Goal: Transaction & Acquisition: Obtain resource

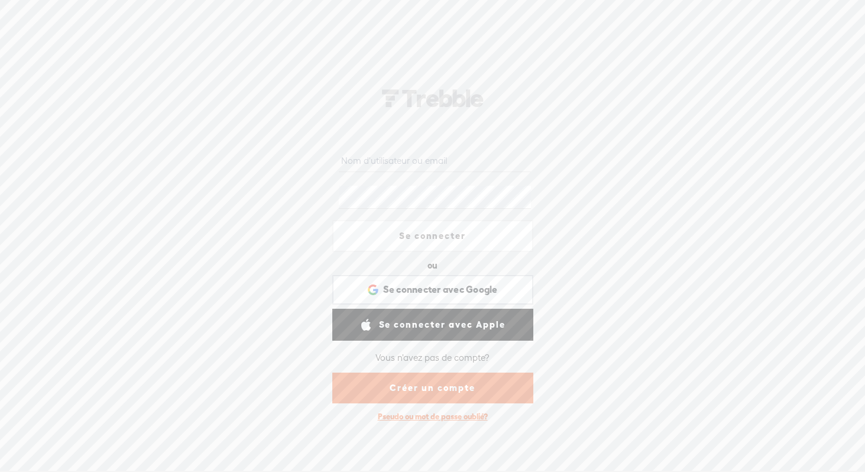
click at [416, 386] on link "Créer un compte" at bounding box center [432, 387] width 201 height 31
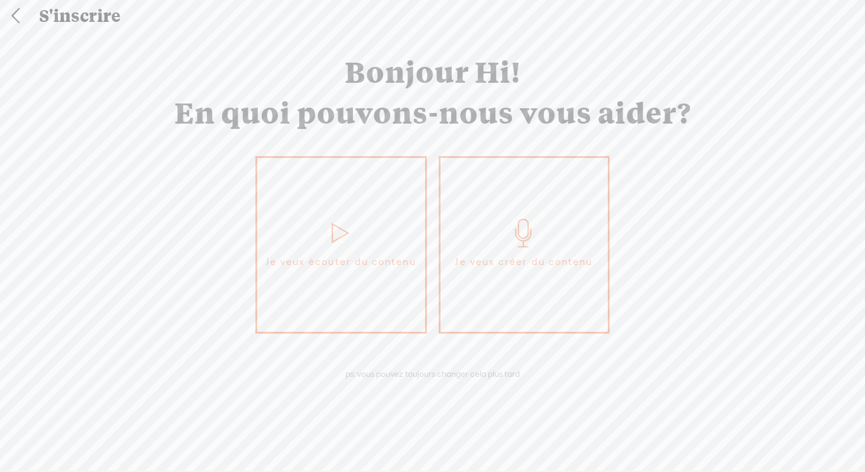
click at [516, 219] on icon at bounding box center [524, 233] width 30 height 28
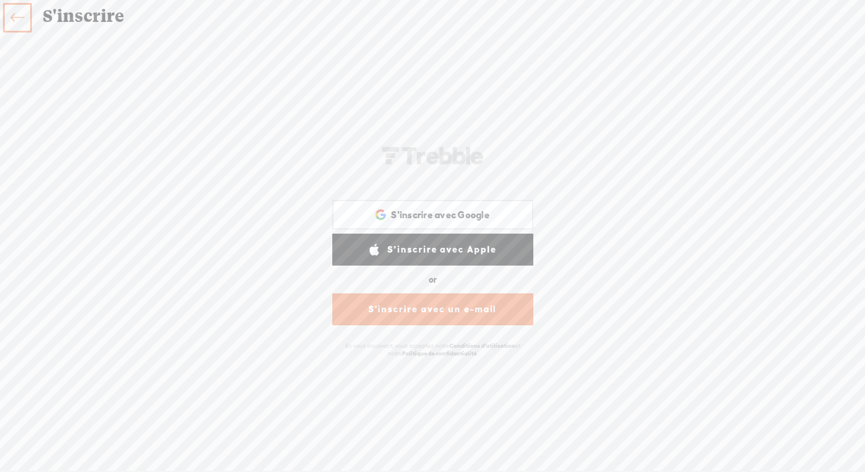
click at [442, 312] on link "S'inscrire avec un e-mail" at bounding box center [432, 309] width 201 height 32
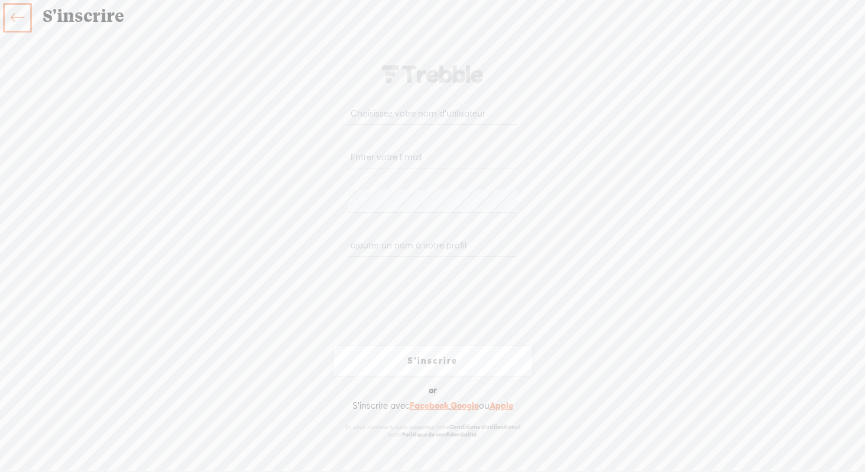
click at [368, 114] on input "text" at bounding box center [432, 113] width 169 height 23
type input "nicolasrnt"
click at [372, 162] on input "email" at bounding box center [432, 157] width 169 height 23
type input "[EMAIL_ADDRESS][DOMAIN_NAME]"
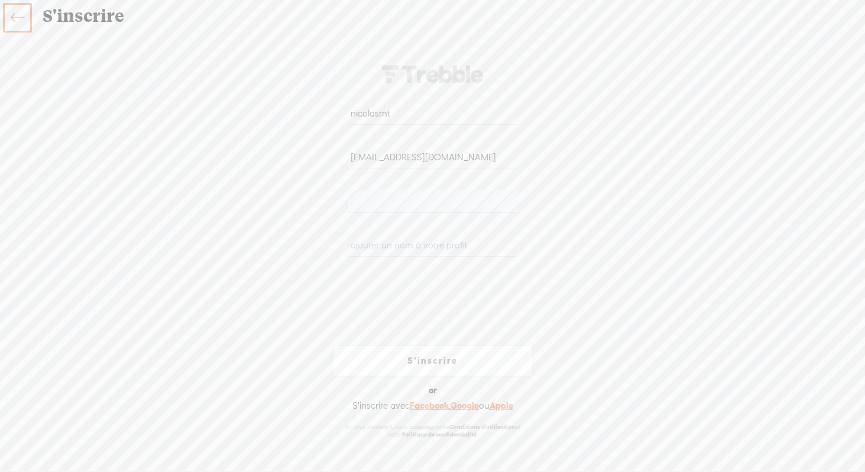
click at [430, 239] on input "text" at bounding box center [432, 245] width 169 height 23
click at [423, 246] on input "text" at bounding box center [432, 245] width 169 height 23
click at [434, 362] on link "S'inscrire" at bounding box center [432, 361] width 201 height 32
click at [408, 244] on input "text" at bounding box center [432, 245] width 169 height 23
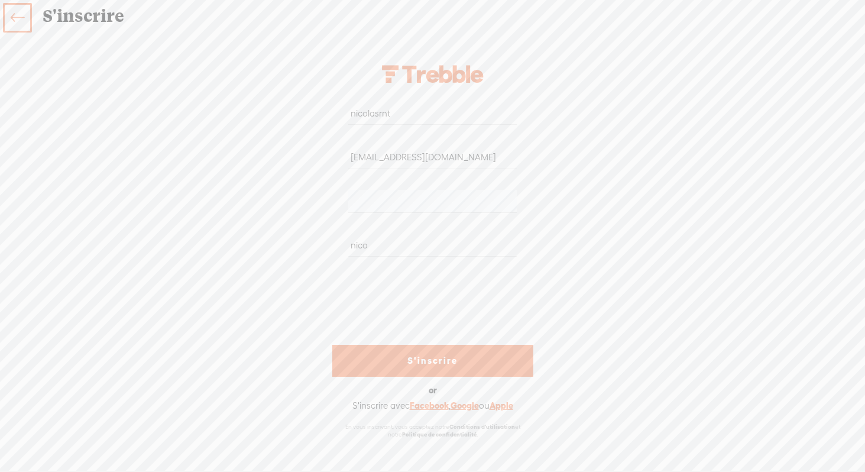
type input "nico"
click at [460, 358] on link "S'inscrire" at bounding box center [432, 361] width 201 height 32
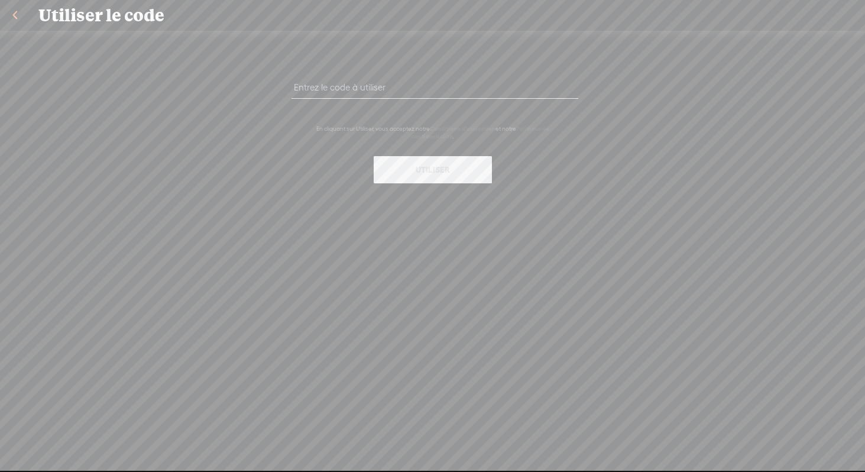
click at [335, 85] on input "text" at bounding box center [434, 87] width 287 height 23
paste input "K8XC-YZYY-CX67-LRVV-0823"
type input "K8XC-YZYY-CX67-LRVV-0823"
click at [401, 169] on button "Utiliser" at bounding box center [433, 169] width 118 height 27
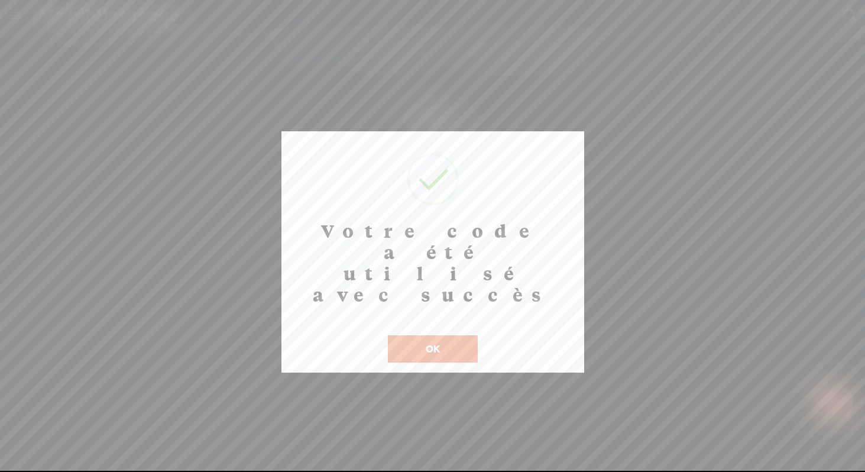
click at [427, 335] on button "OK" at bounding box center [433, 348] width 90 height 27
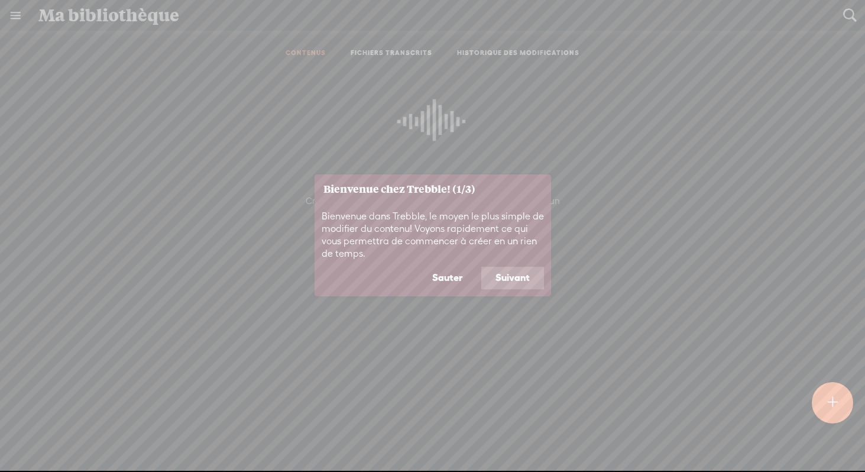
click at [508, 271] on button "Suivant" at bounding box center [512, 278] width 63 height 22
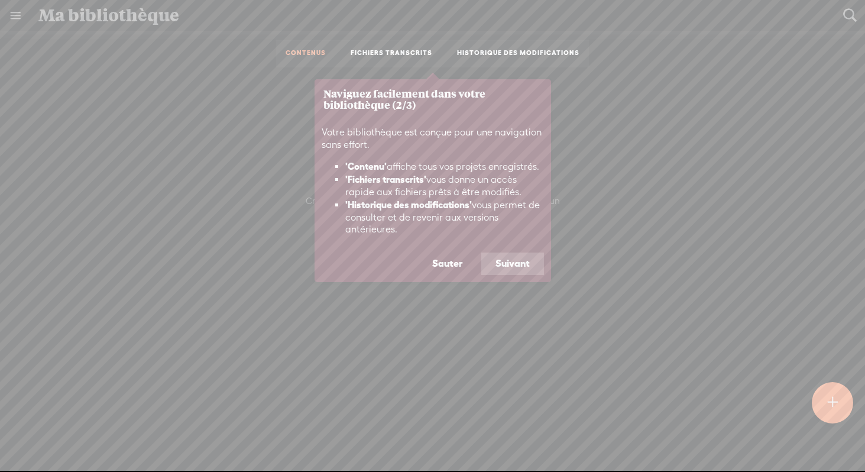
click at [505, 256] on button "Suivant" at bounding box center [512, 263] width 63 height 22
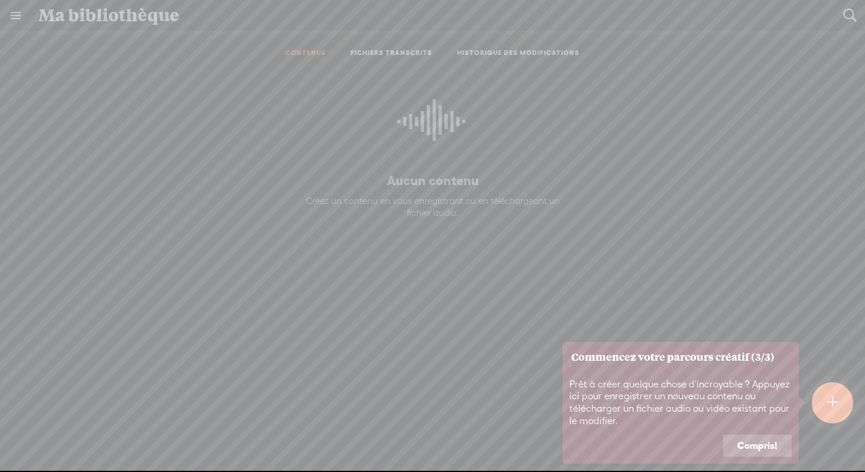
click at [748, 446] on button "Compris!" at bounding box center [757, 446] width 69 height 22
